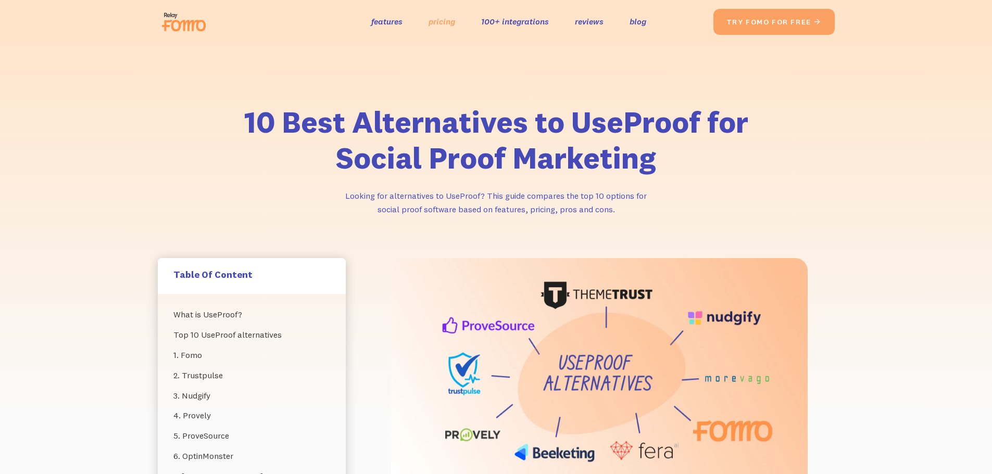
click at [450, 23] on link "pricing" at bounding box center [442, 21] width 27 height 15
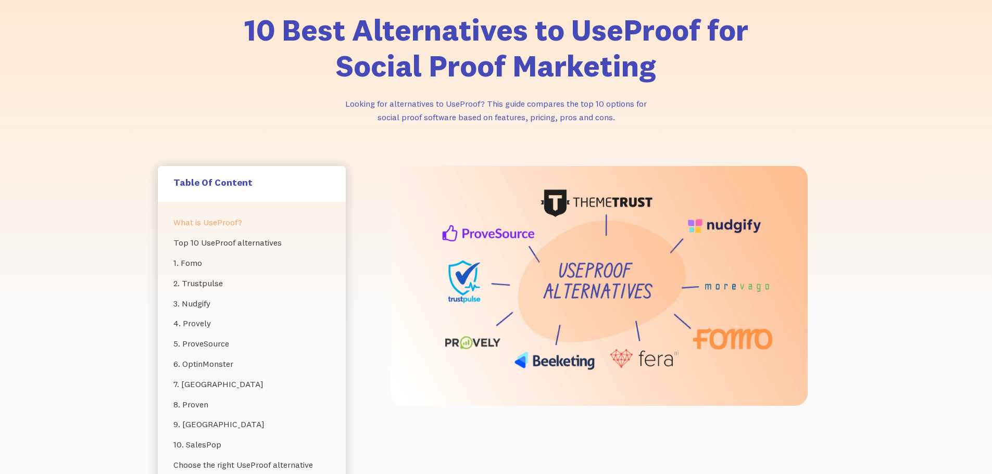
scroll to position [208, 0]
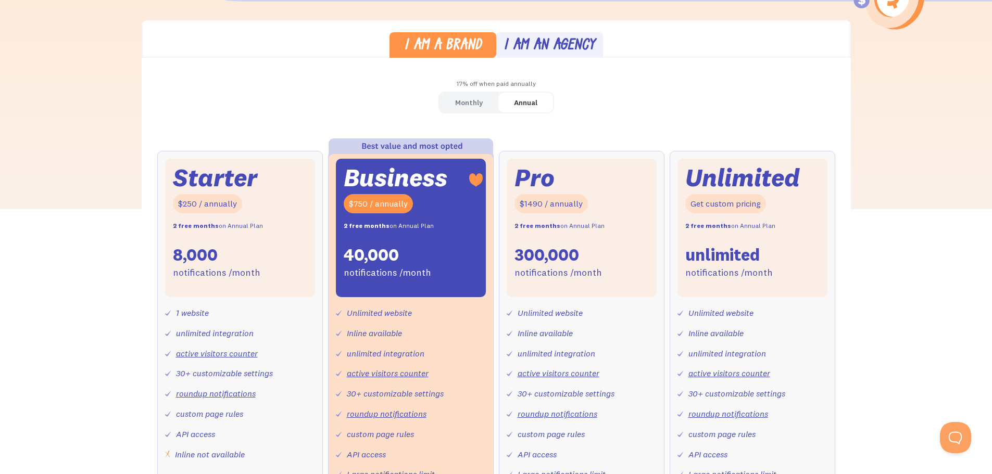
scroll to position [312, 0]
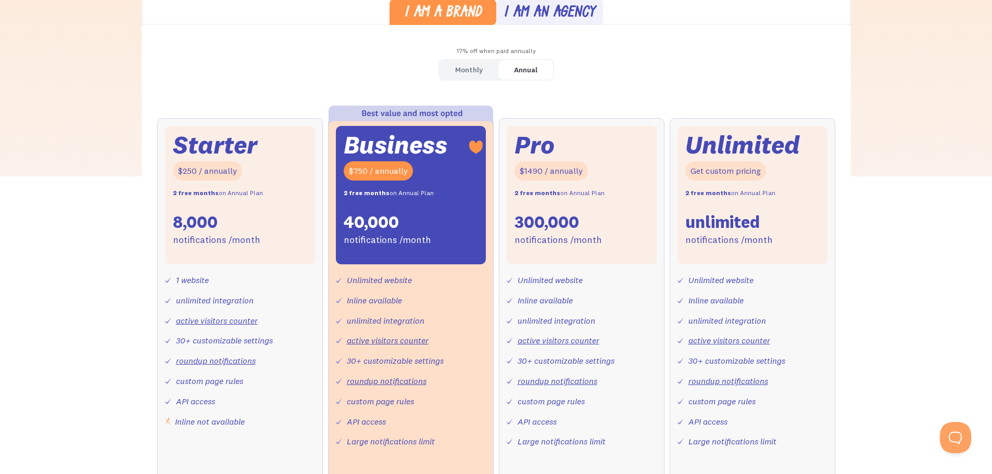
click at [469, 71] on div "Monthly" at bounding box center [469, 69] width 28 height 15
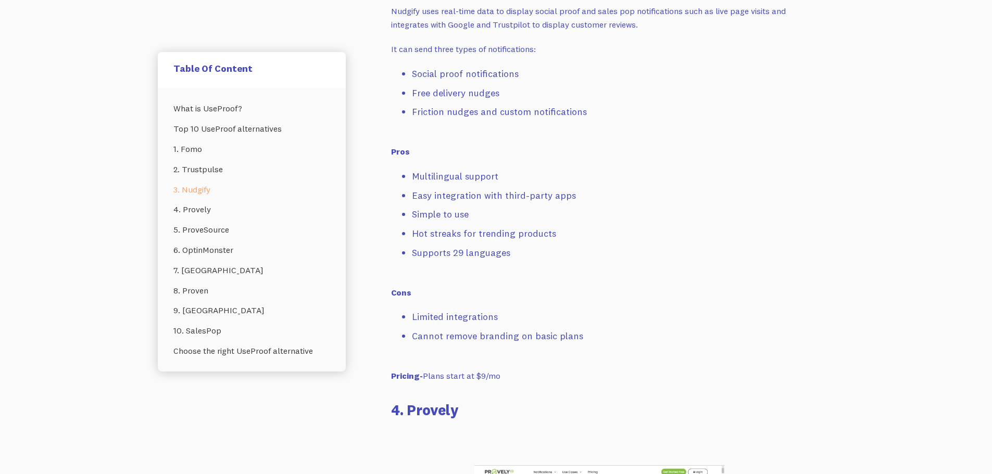
scroll to position [2912, 0]
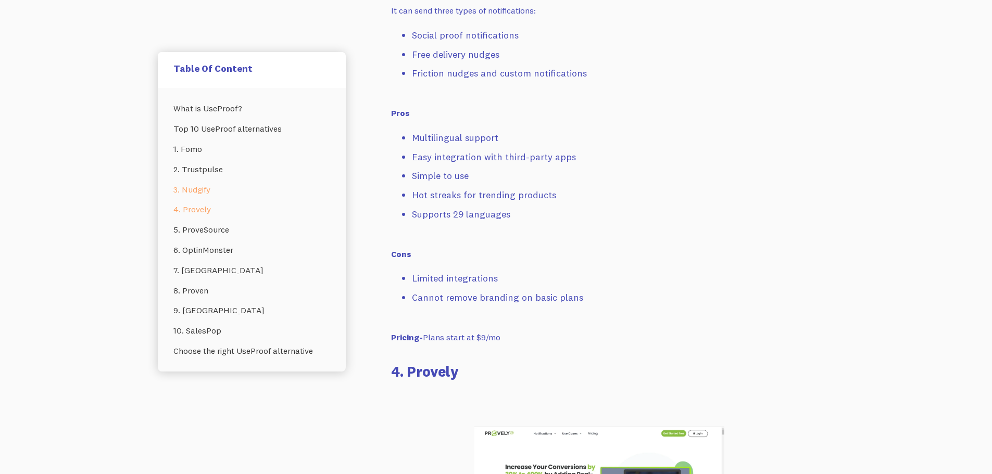
click at [212, 207] on link "4. Provely" at bounding box center [251, 209] width 157 height 20
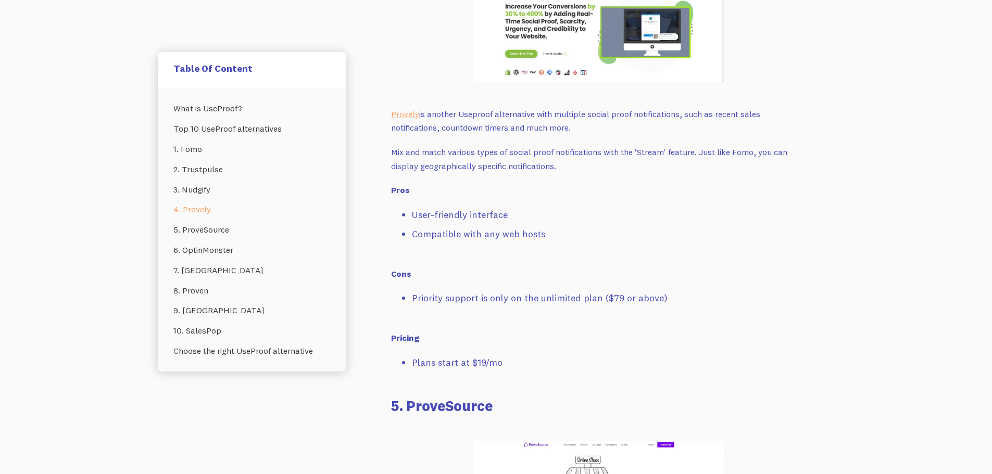
scroll to position [3467, 0]
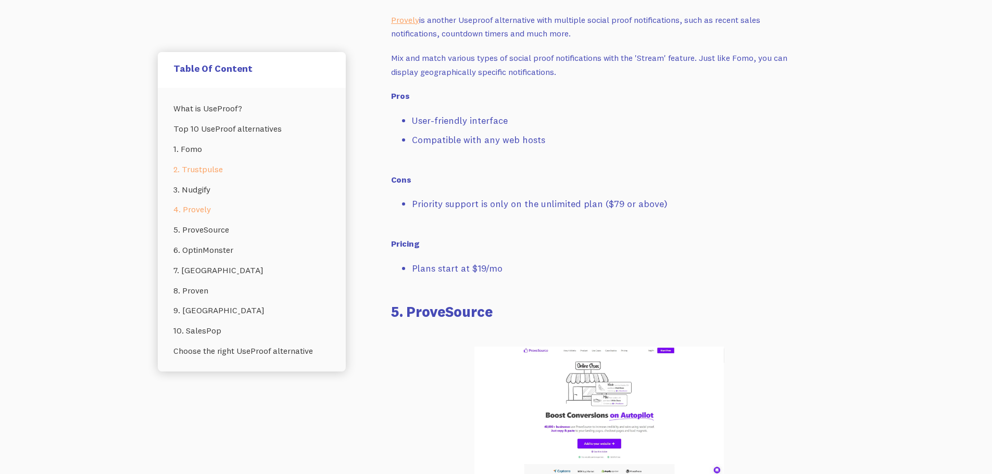
click at [205, 175] on link "2. Trustpulse" at bounding box center [251, 169] width 157 height 20
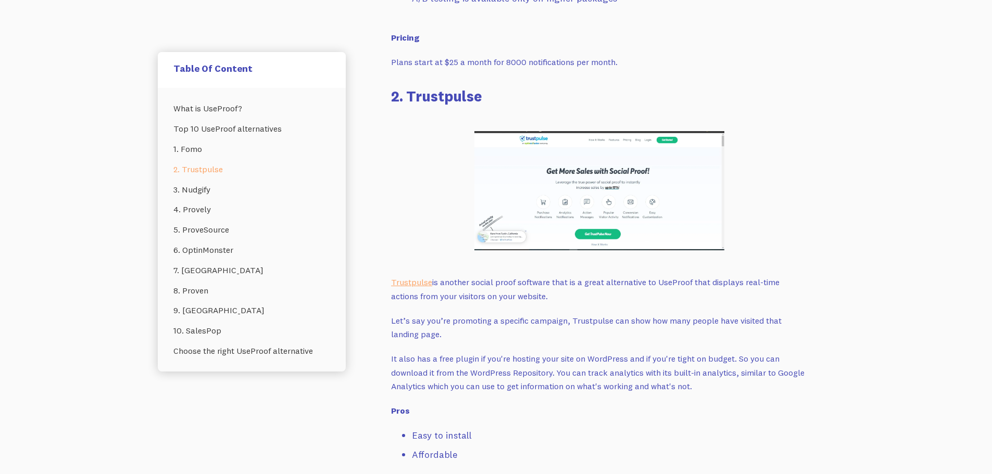
scroll to position [1977, 0]
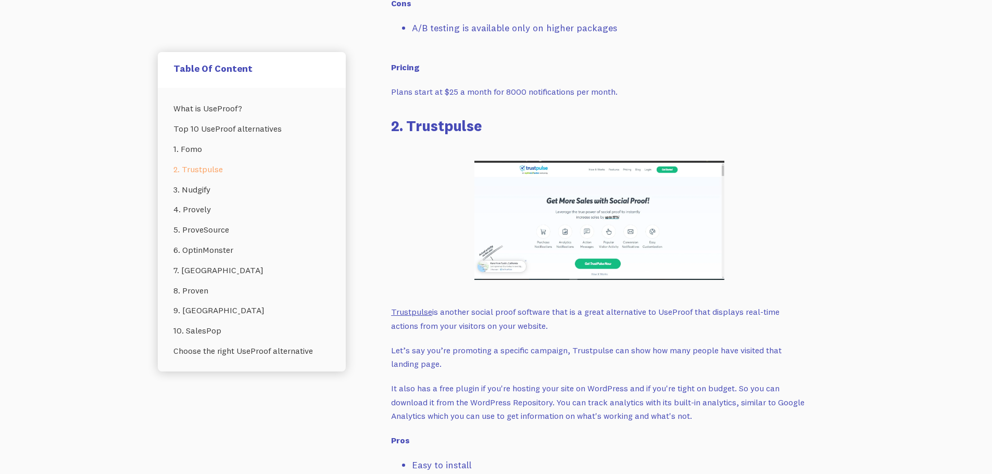
click at [415, 307] on link "Trustpulse" at bounding box center [411, 312] width 41 height 10
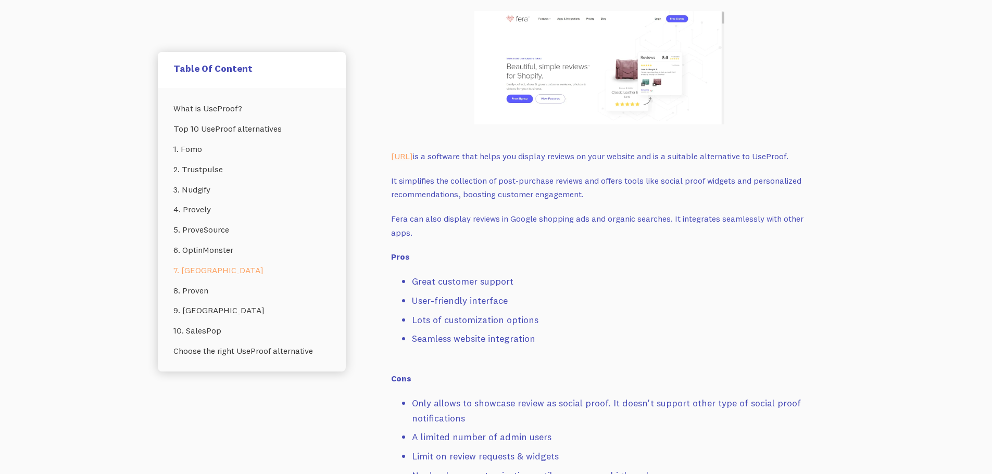
scroll to position [4909, 0]
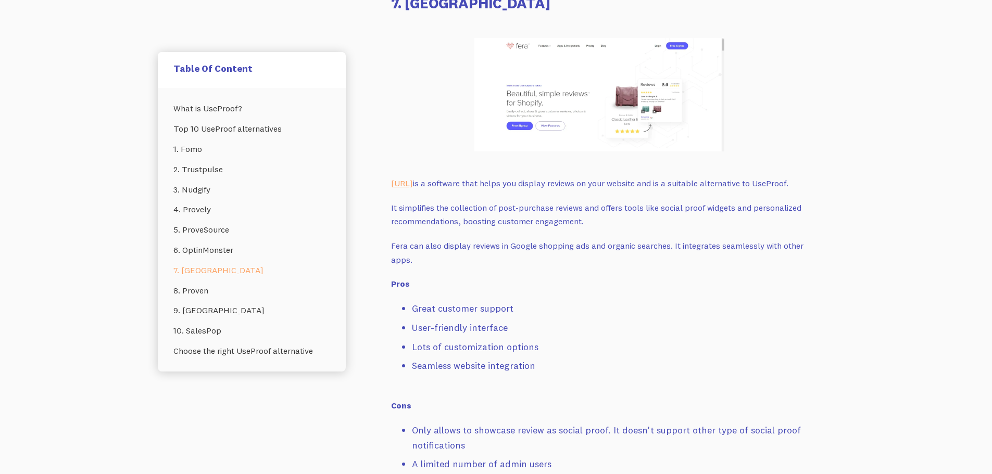
click at [628, 96] on img at bounding box center [599, 95] width 250 height 114
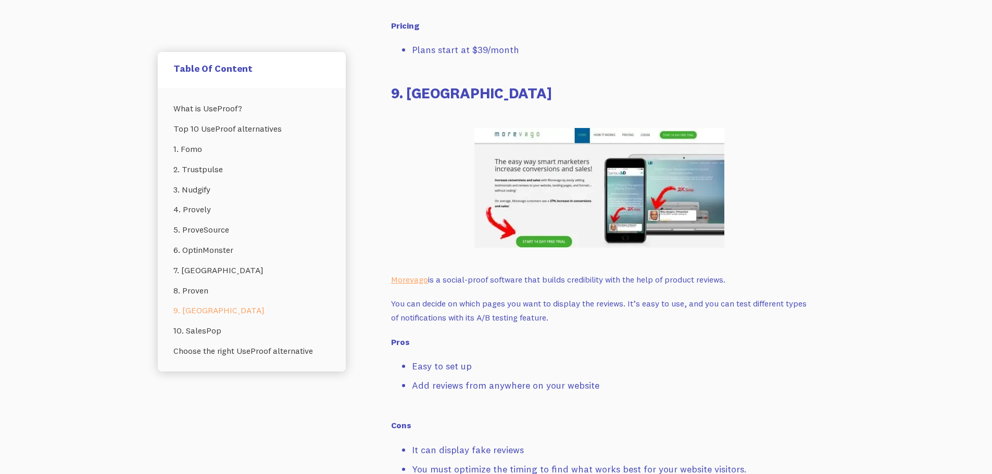
scroll to position [6003, 0]
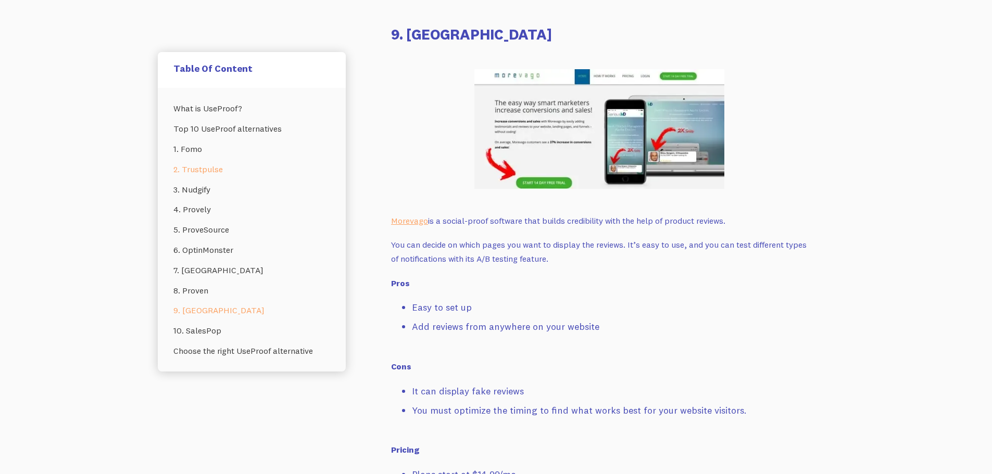
click at [204, 164] on link "2. Trustpulse" at bounding box center [251, 169] width 157 height 20
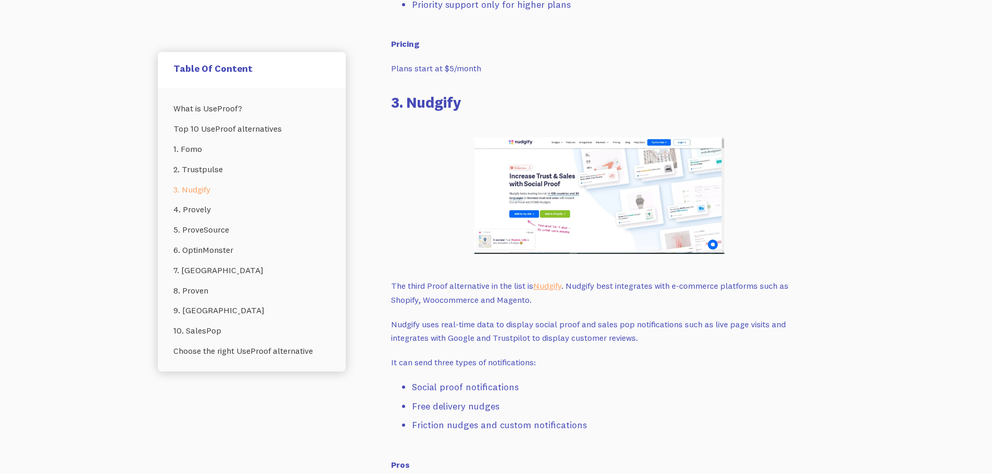
scroll to position [2548, 0]
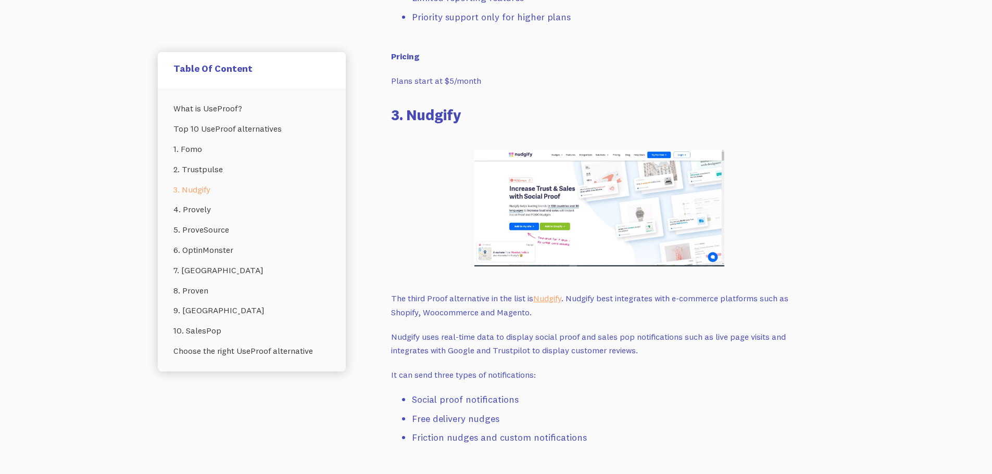
click at [551, 175] on img at bounding box center [599, 208] width 250 height 117
